Goal: Task Accomplishment & Management: Complete application form

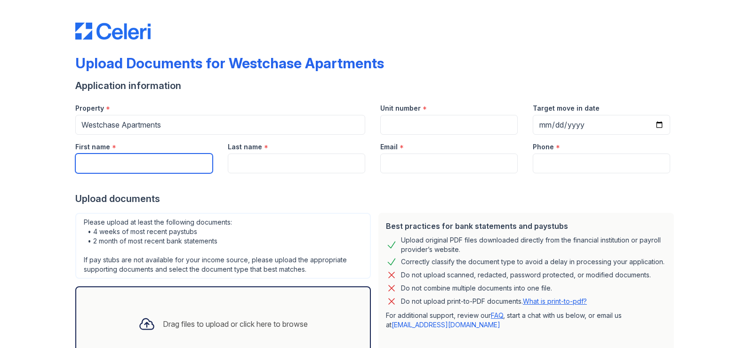
click at [180, 160] on input "First name" at bounding box center [143, 163] width 137 height 20
type input "[PERSON_NAME]"
type input "Nowikow"
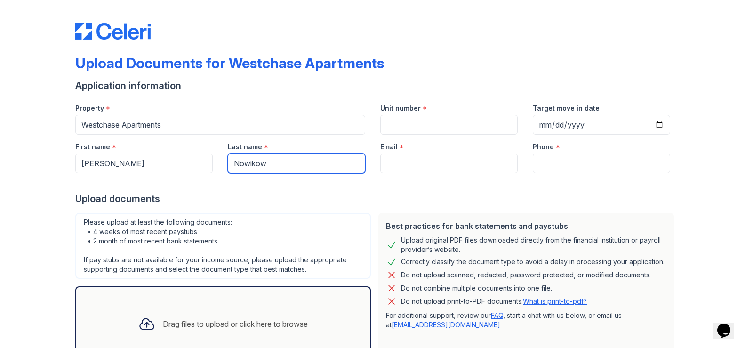
type input "[EMAIL_ADDRESS][DOMAIN_NAME]"
type input "6363853237"
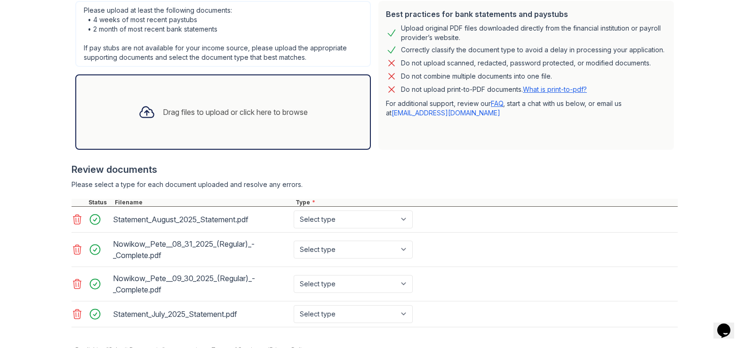
scroll to position [255, 0]
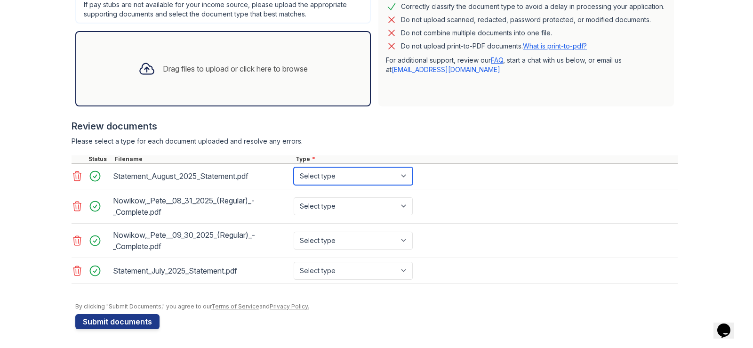
click at [336, 179] on select "Select type Paystub Bank Statement Offer Letter Tax Documents Benefit Award Let…" at bounding box center [353, 176] width 119 height 18
select select "bank_statement"
click at [294, 167] on select "Select type Paystub Bank Statement Offer Letter Tax Documents Benefit Award Let…" at bounding box center [353, 176] width 119 height 18
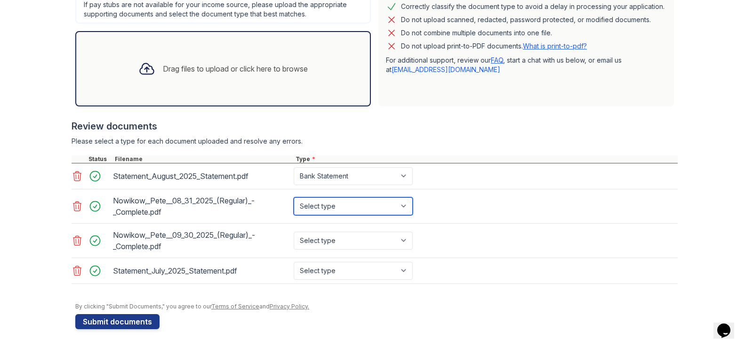
click at [353, 208] on select "Select type Paystub Bank Statement Offer Letter Tax Documents Benefit Award Let…" at bounding box center [353, 206] width 119 height 18
select select "paystub"
click at [294, 197] on select "Select type Paystub Bank Statement Offer Letter Tax Documents Benefit Award Let…" at bounding box center [353, 206] width 119 height 18
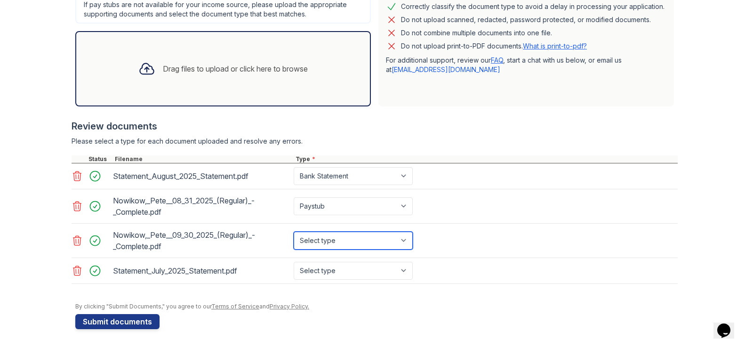
click at [328, 239] on select "Select type Paystub Bank Statement Offer Letter Tax Documents Benefit Award Let…" at bounding box center [353, 240] width 119 height 18
select select "paystub"
click at [294, 231] on select "Select type Paystub Bank Statement Offer Letter Tax Documents Benefit Award Let…" at bounding box center [353, 240] width 119 height 18
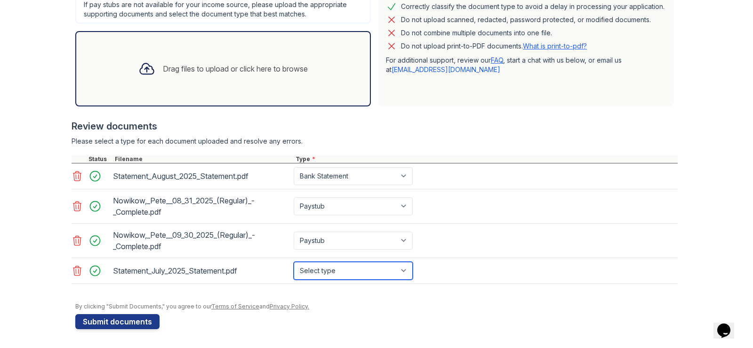
click at [331, 267] on select "Select type Paystub Bank Statement Offer Letter Tax Documents Benefit Award Let…" at bounding box center [353, 271] width 119 height 18
select select "bank_statement"
click at [294, 262] on select "Select type Paystub Bank Statement Offer Letter Tax Documents Benefit Award Let…" at bounding box center [353, 271] width 119 height 18
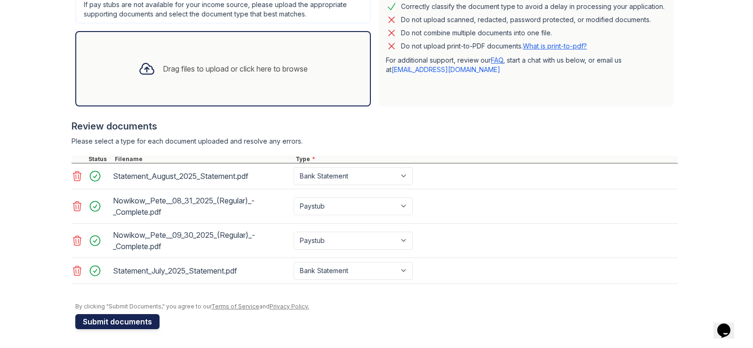
click at [126, 322] on button "Submit documents" at bounding box center [117, 321] width 84 height 15
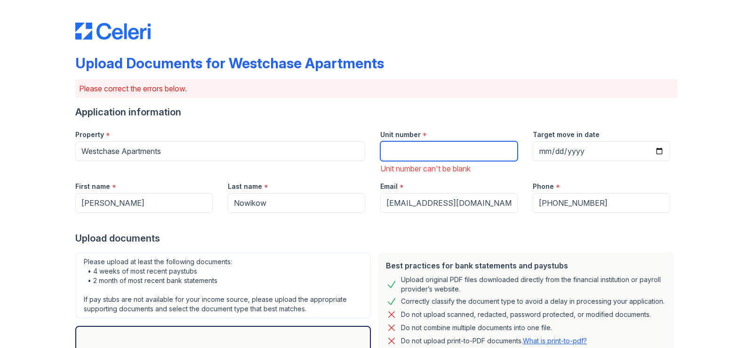
click at [399, 158] on input "Unit number" at bounding box center [448, 151] width 137 height 20
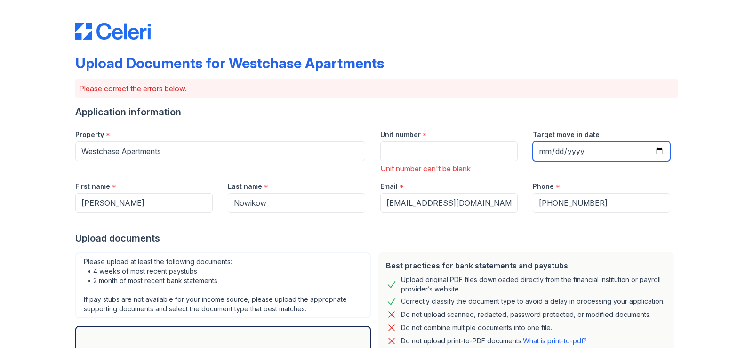
click at [534, 148] on input "Target move in date" at bounding box center [601, 151] width 137 height 20
type input "[DATE]"
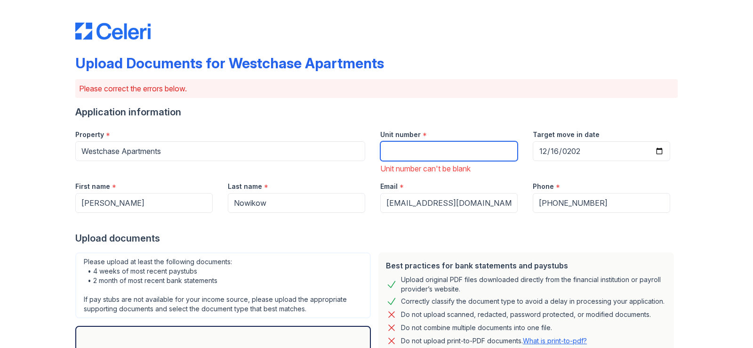
click at [464, 159] on input "Unit number" at bounding box center [448, 151] width 137 height 20
paste input "Apt.841C"
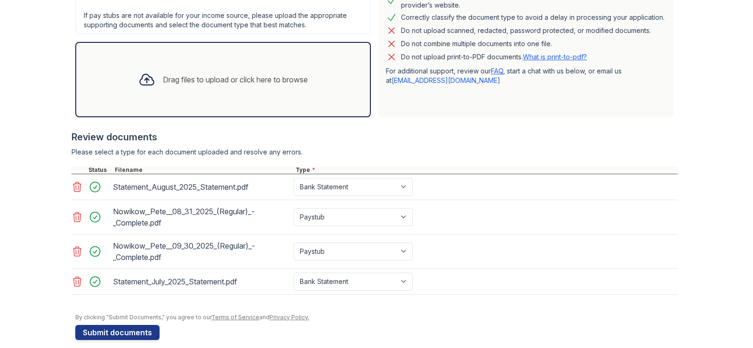
scroll to position [295, 0]
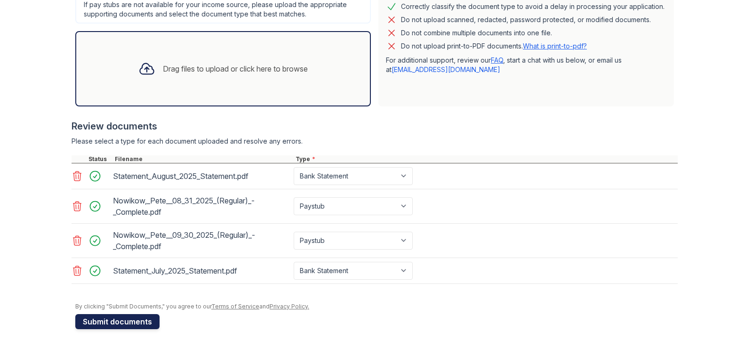
type input "Apt.841C"
click at [141, 325] on button "Submit documents" at bounding box center [117, 321] width 84 height 15
